Goal: Task Accomplishment & Management: Manage account settings

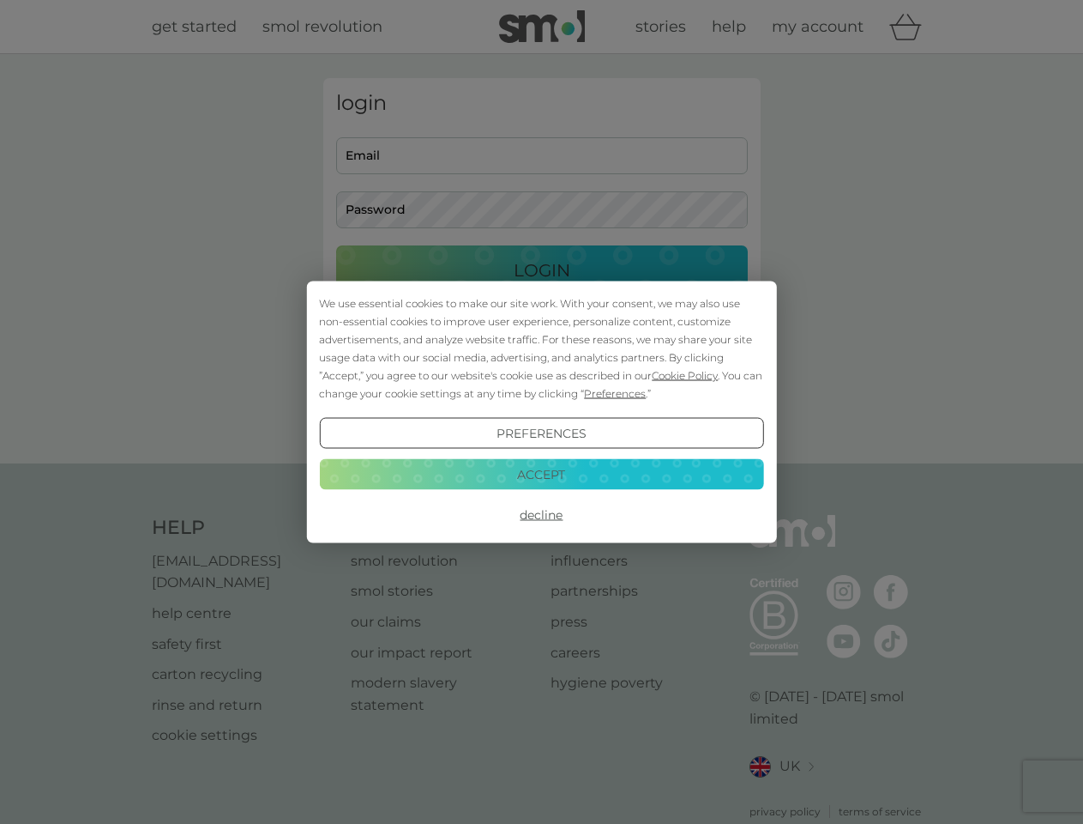
click at [685, 375] on span "Cookie Policy" at bounding box center [685, 375] width 66 height 13
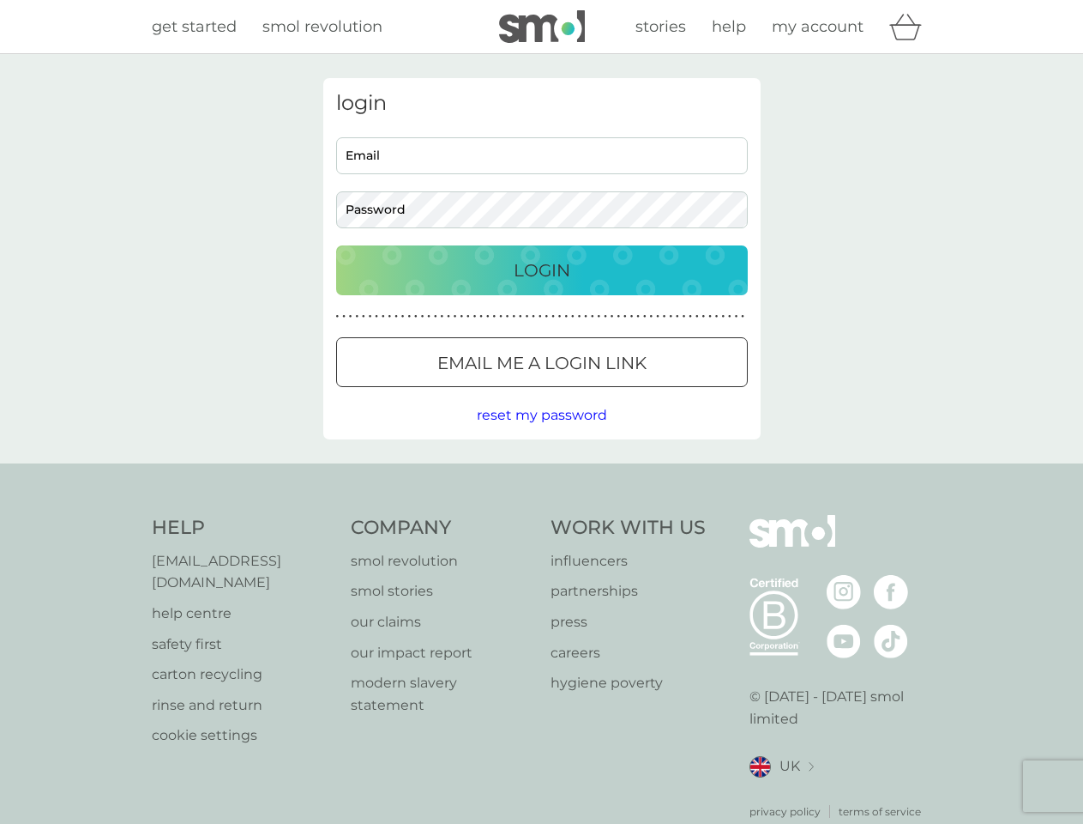
click at [613, 393] on div "login Email Password Login ● ● ● ● ● ● ● ● ● ● ● ● ● ● ● ● ● ● ● ● ● ● ● ● ● ● …" at bounding box center [541, 258] width 437 height 361
click at [541, 433] on div "login Email Password Login ● ● ● ● ● ● ● ● ● ● ● ● ● ● ● ● ● ● ● ● ● ● ● ● ● ● …" at bounding box center [541, 258] width 437 height 361
click at [541, 515] on div "Help [EMAIL_ADDRESS][DOMAIN_NAME] help centre safety first carton recycling rin…" at bounding box center [542, 667] width 781 height 305
click at [541, 474] on div "Help [EMAIL_ADDRESS][DOMAIN_NAME] help centre safety first carton recycling rin…" at bounding box center [541, 666] width 1083 height 407
